Goal: Task Accomplishment & Management: Use online tool/utility

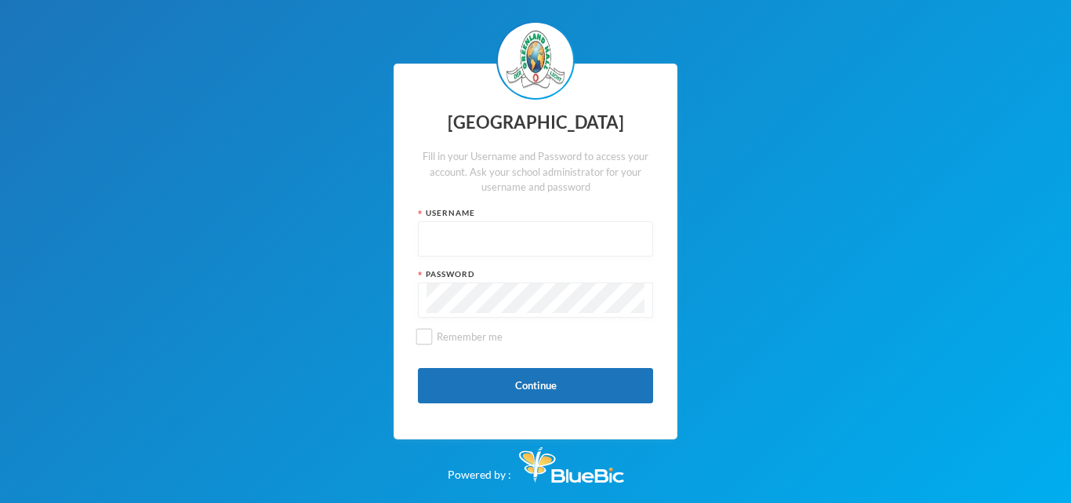
type input "glh23es30"
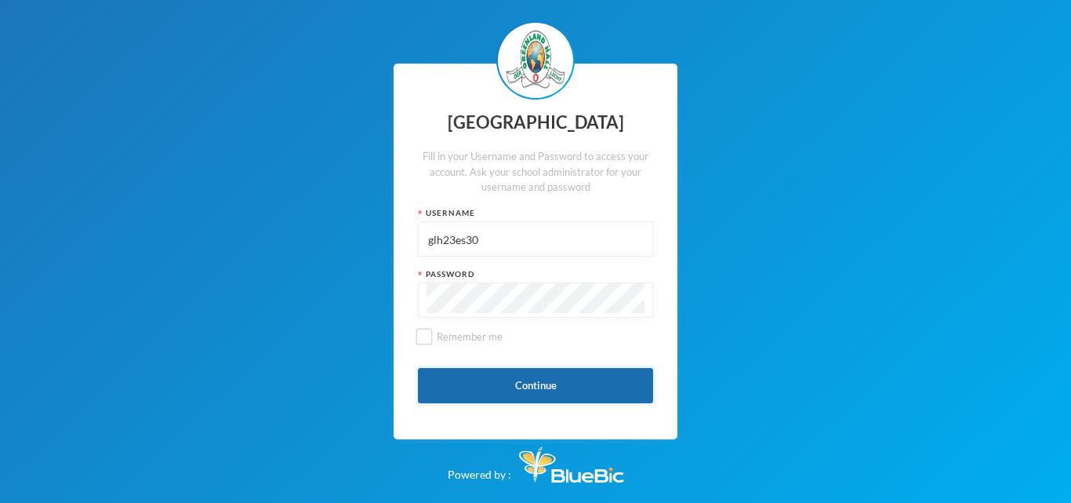
click at [484, 373] on button "Continue" at bounding box center [535, 385] width 235 height 35
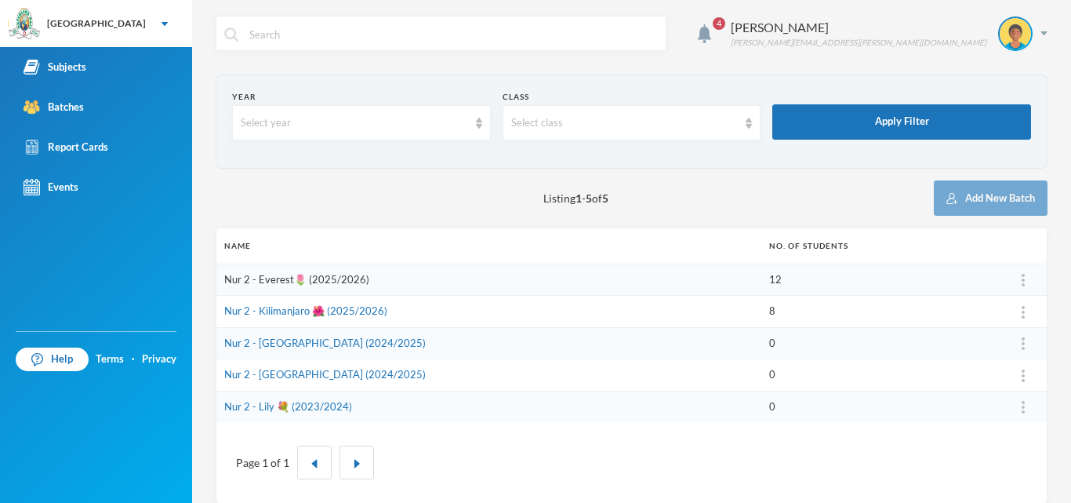
click at [307, 281] on link "Nur 2 - Everest🌷 (2025/2026)" at bounding box center [296, 279] width 145 height 13
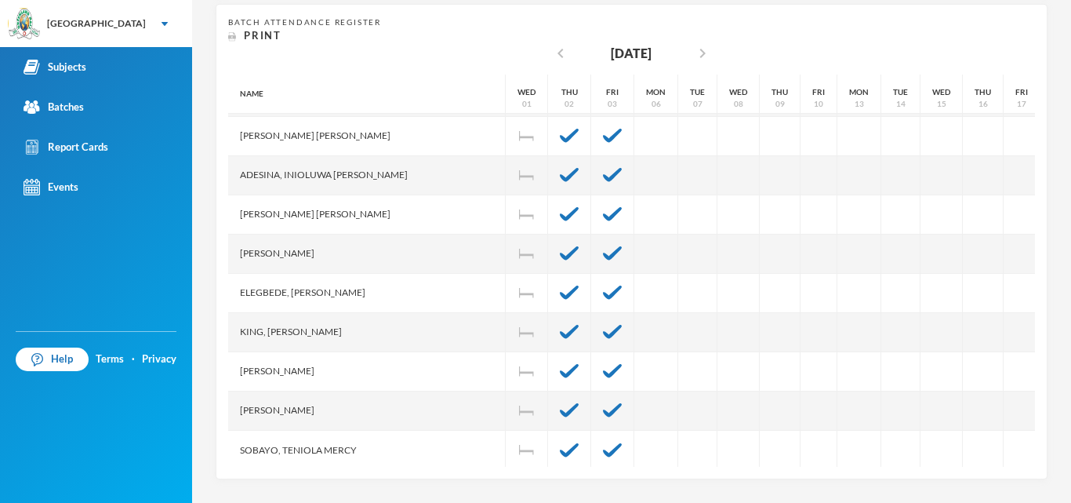
scroll to position [129, 0]
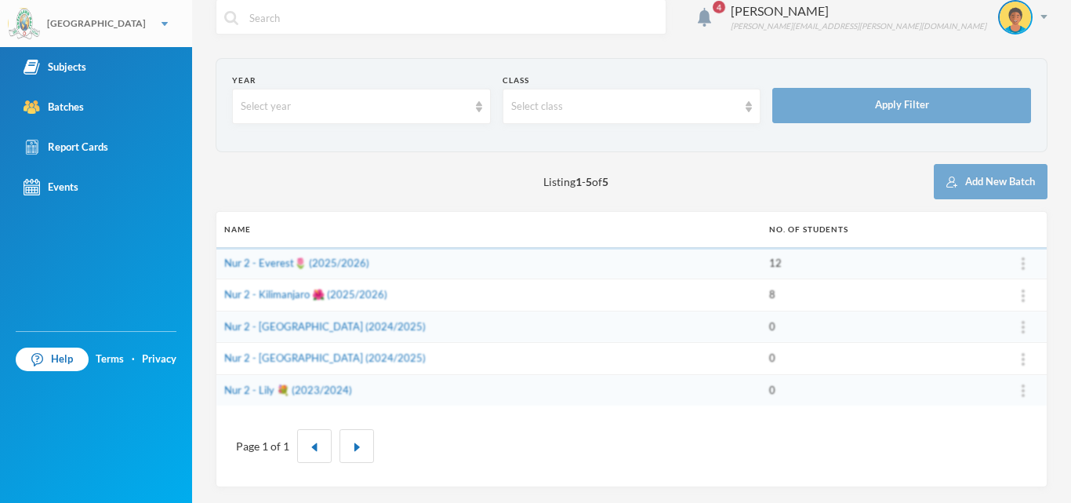
scroll to position [16, 0]
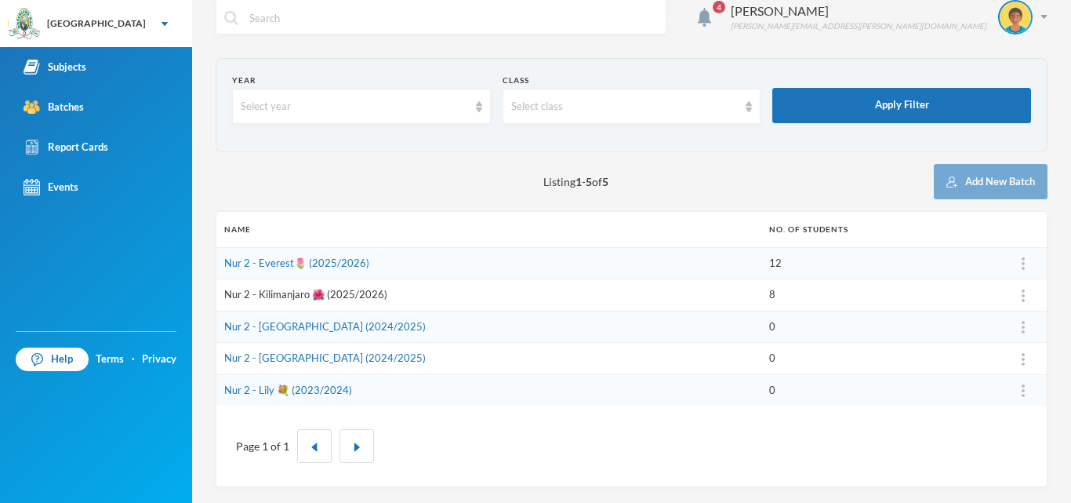
click at [292, 296] on link "Nur 2 - Kilimanjaro 🌺 (2025/2026)" at bounding box center [305, 294] width 163 height 13
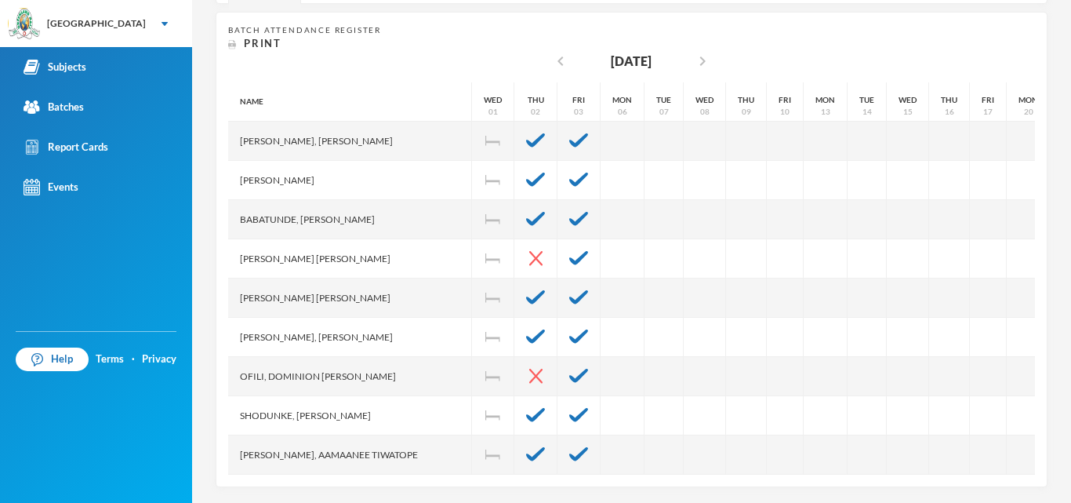
scroll to position [307, 0]
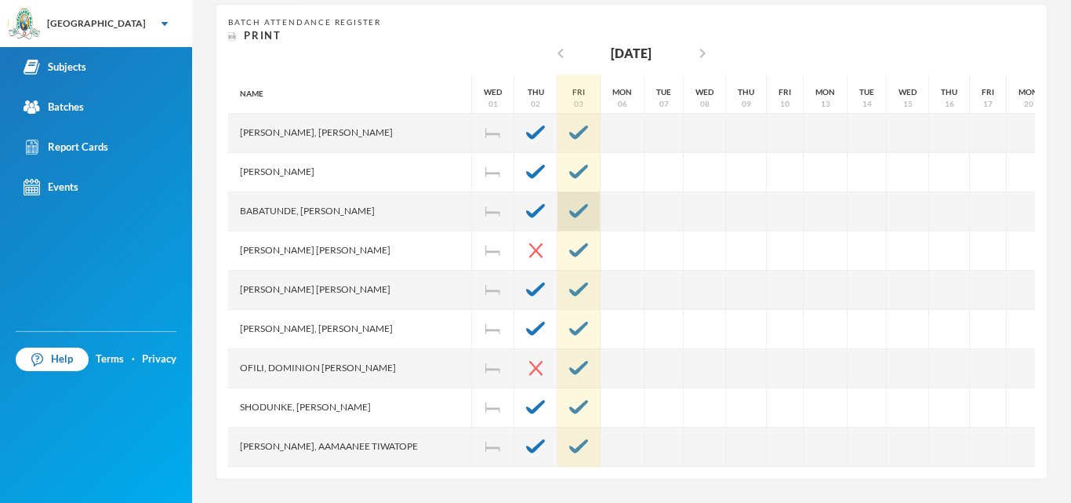
click at [569, 210] on img at bounding box center [578, 211] width 19 height 14
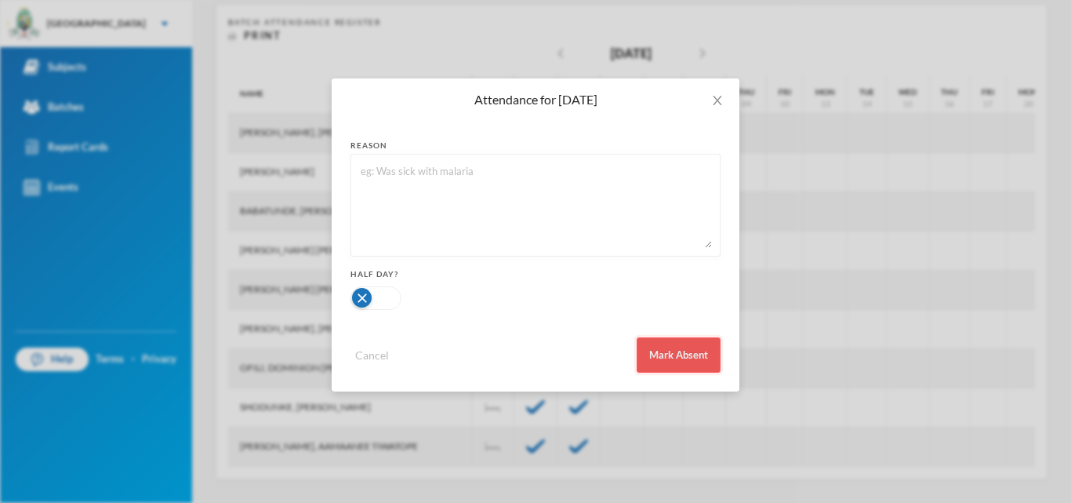
click at [678, 353] on button "Mark Absent" at bounding box center [679, 354] width 84 height 35
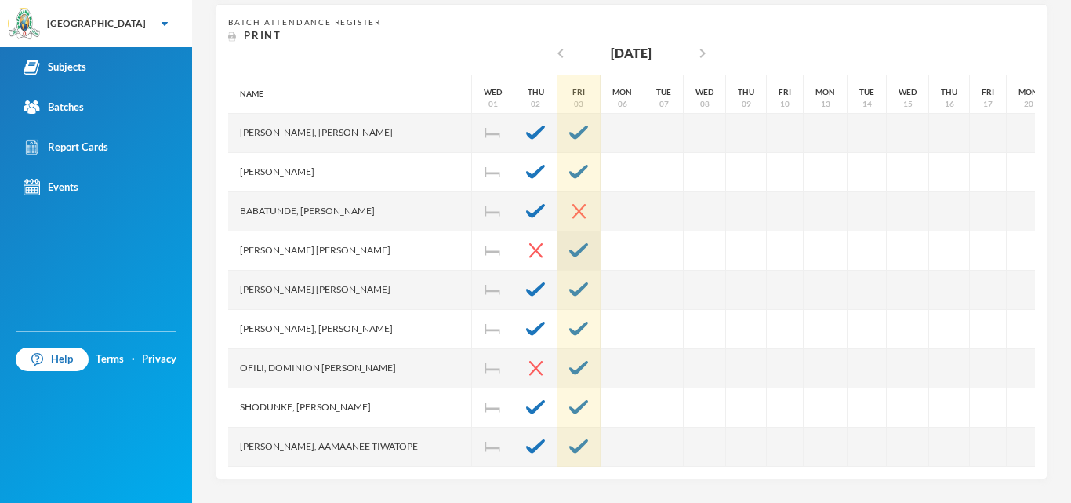
click at [569, 249] on img at bounding box center [578, 250] width 19 height 14
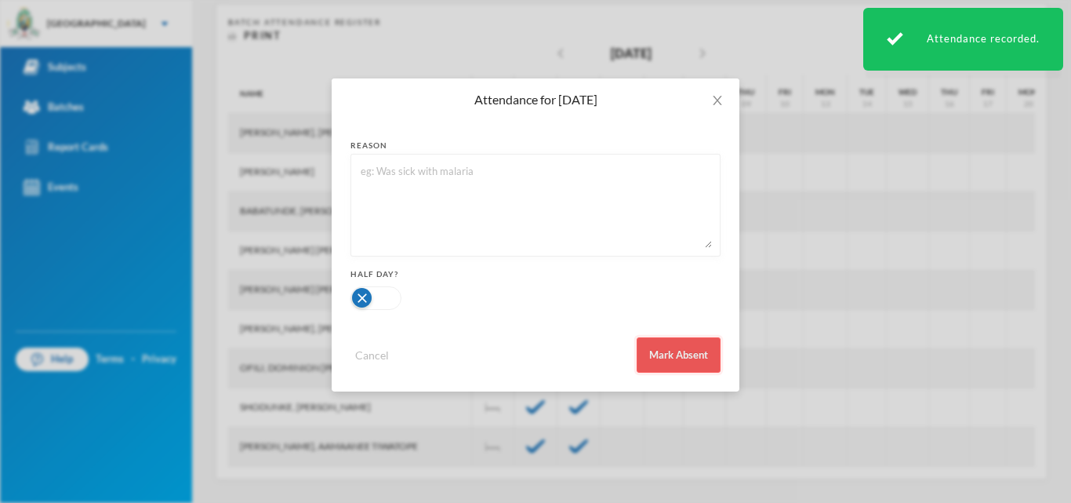
click at [675, 351] on button "Mark Absent" at bounding box center [679, 354] width 84 height 35
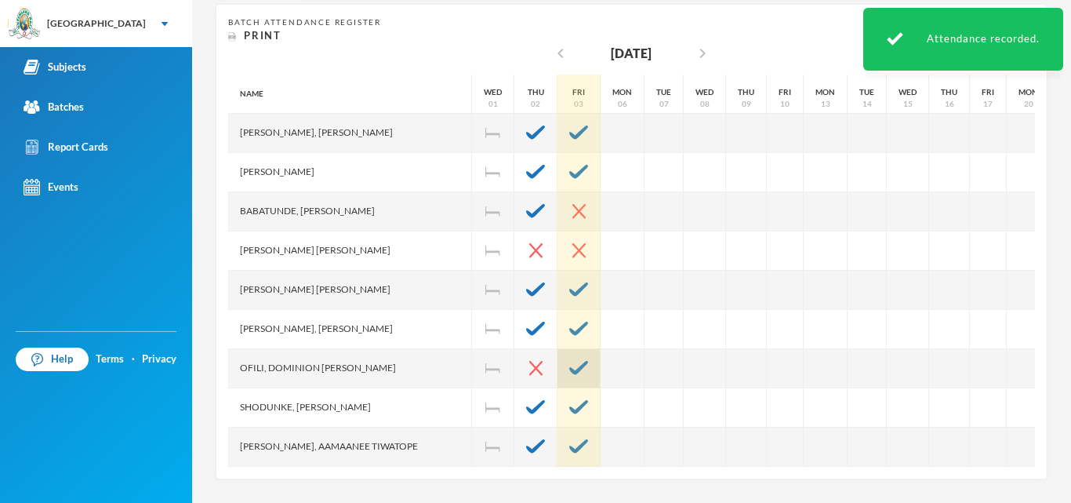
click at [558, 360] on div at bounding box center [579, 368] width 43 height 39
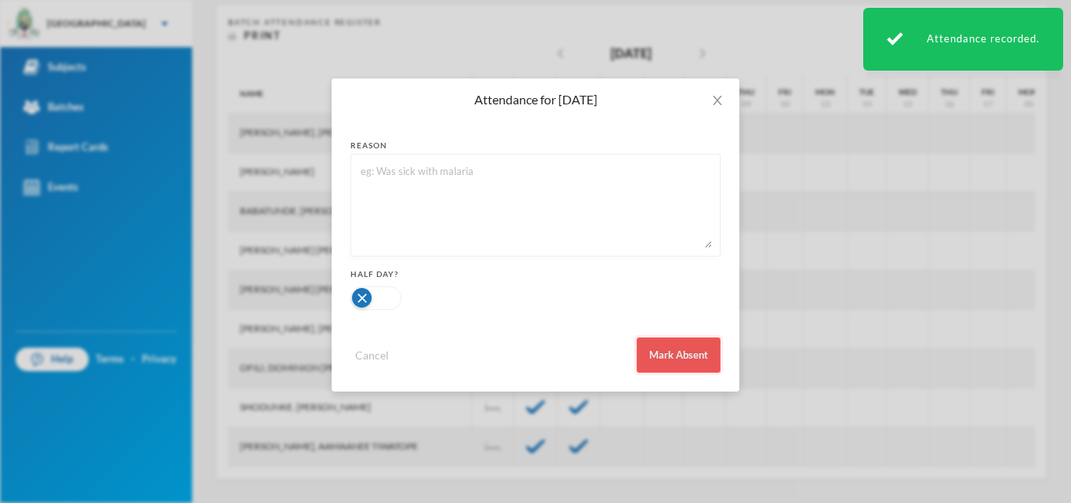
click at [659, 353] on button "Mark Absent" at bounding box center [679, 354] width 84 height 35
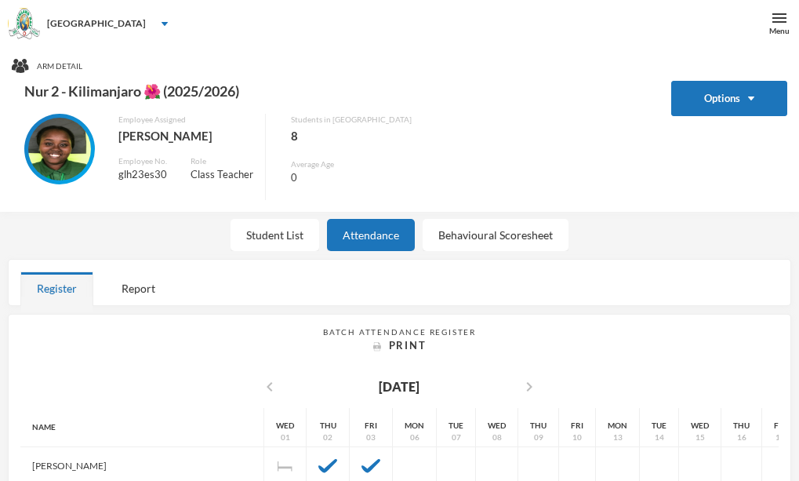
scroll to position [0, 0]
